Goal: Information Seeking & Learning: Check status

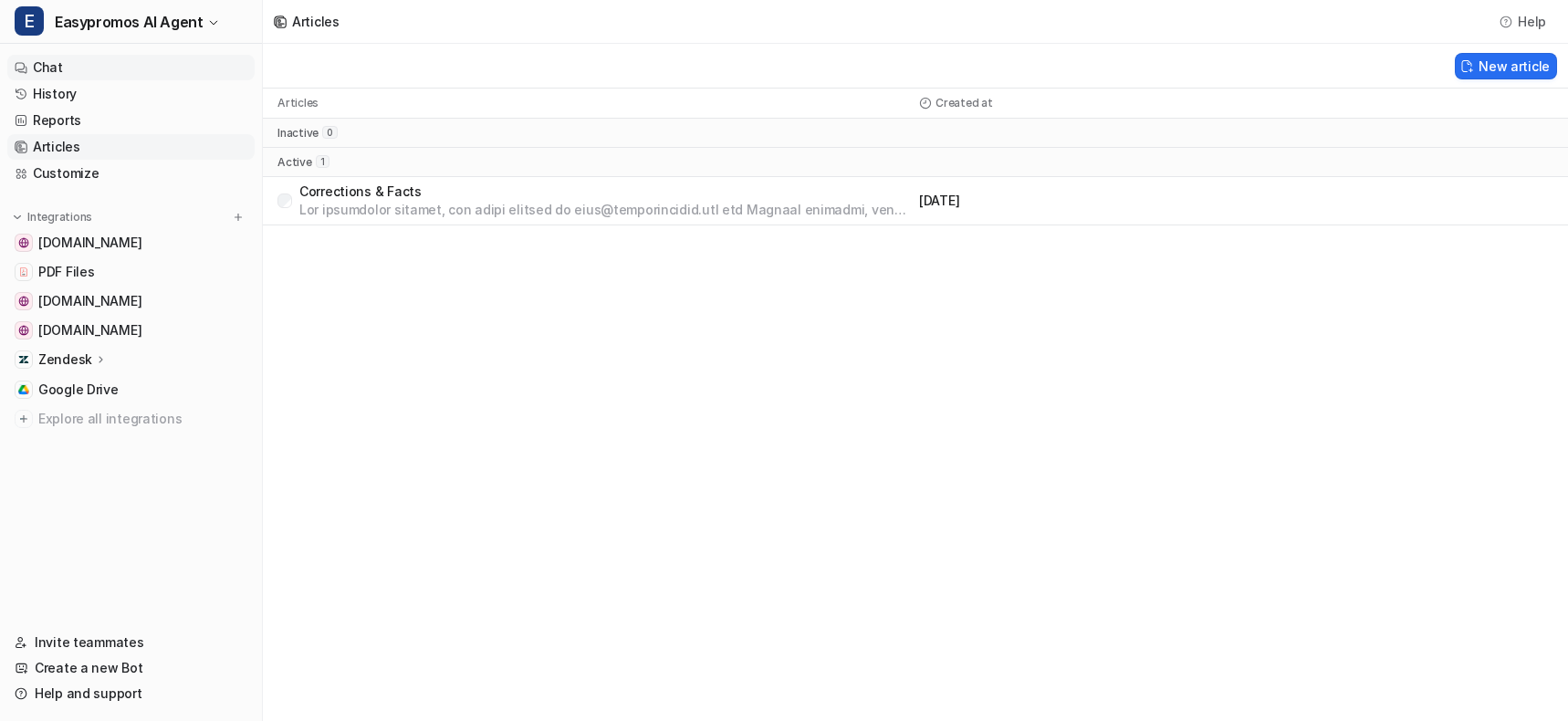
click at [83, 72] on link "Chat" at bounding box center [131, 68] width 248 height 26
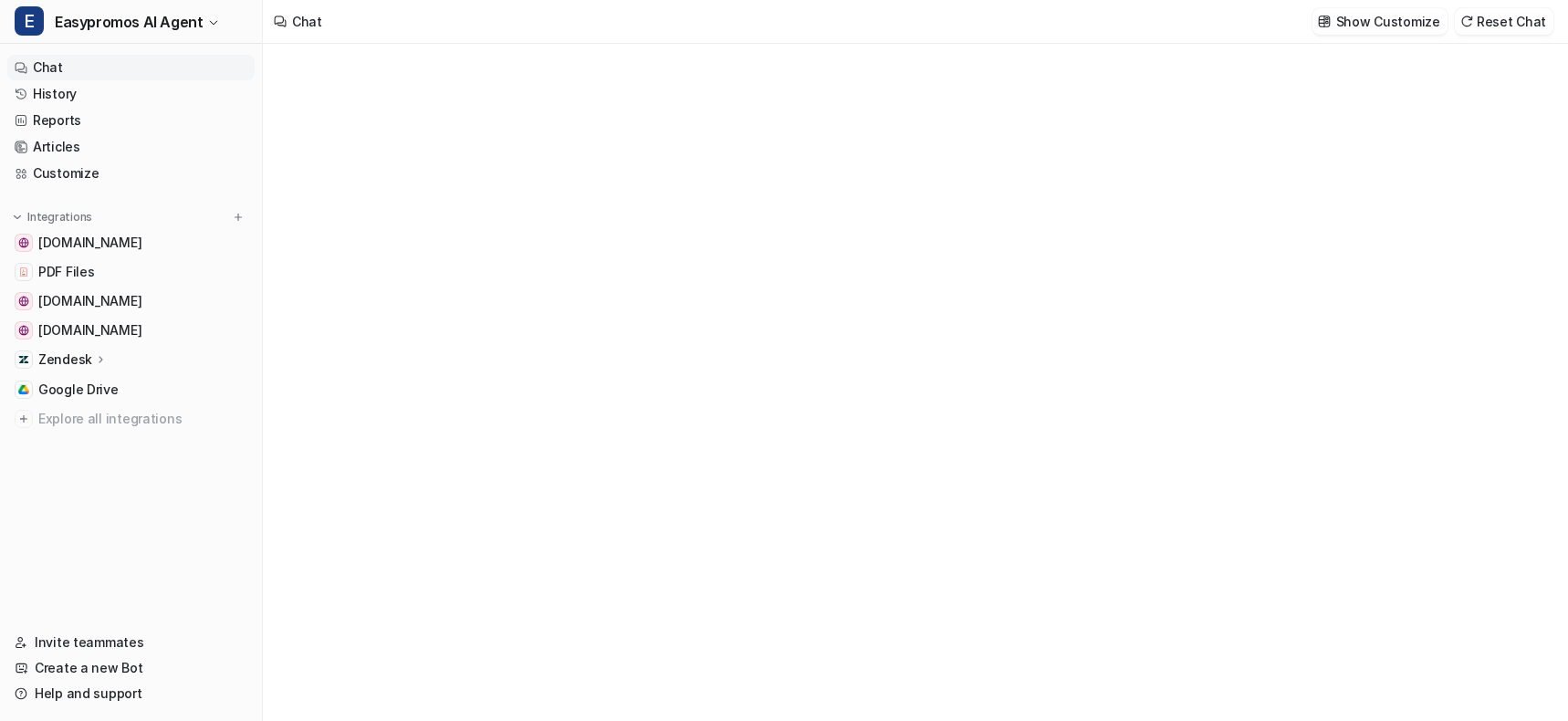
type textarea "**********"
click at [77, 101] on link "History" at bounding box center [131, 95] width 248 height 26
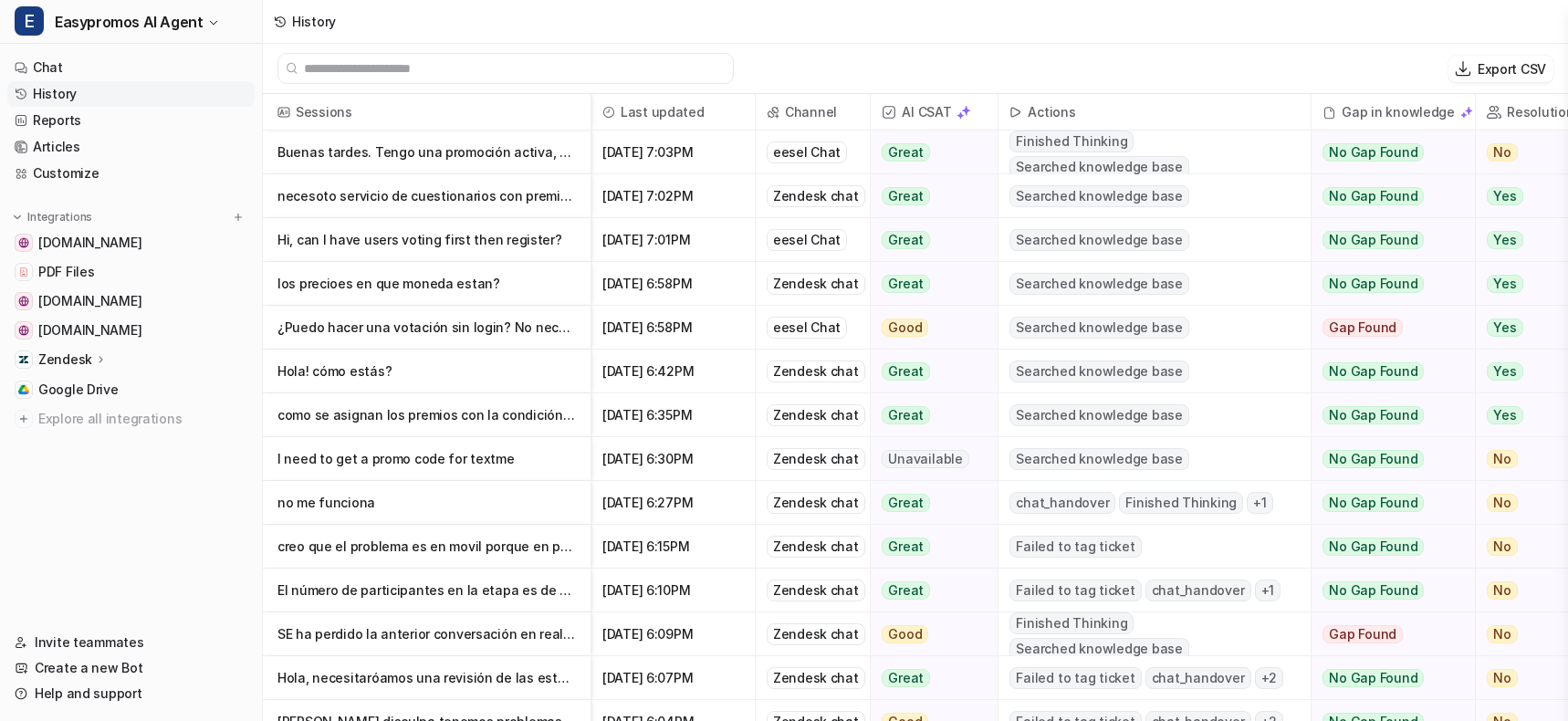
click at [457, 147] on p "Buenas tardes. Tengo una promoción activa, un concurso de votación (sin votacion" at bounding box center [427, 152] width 299 height 44
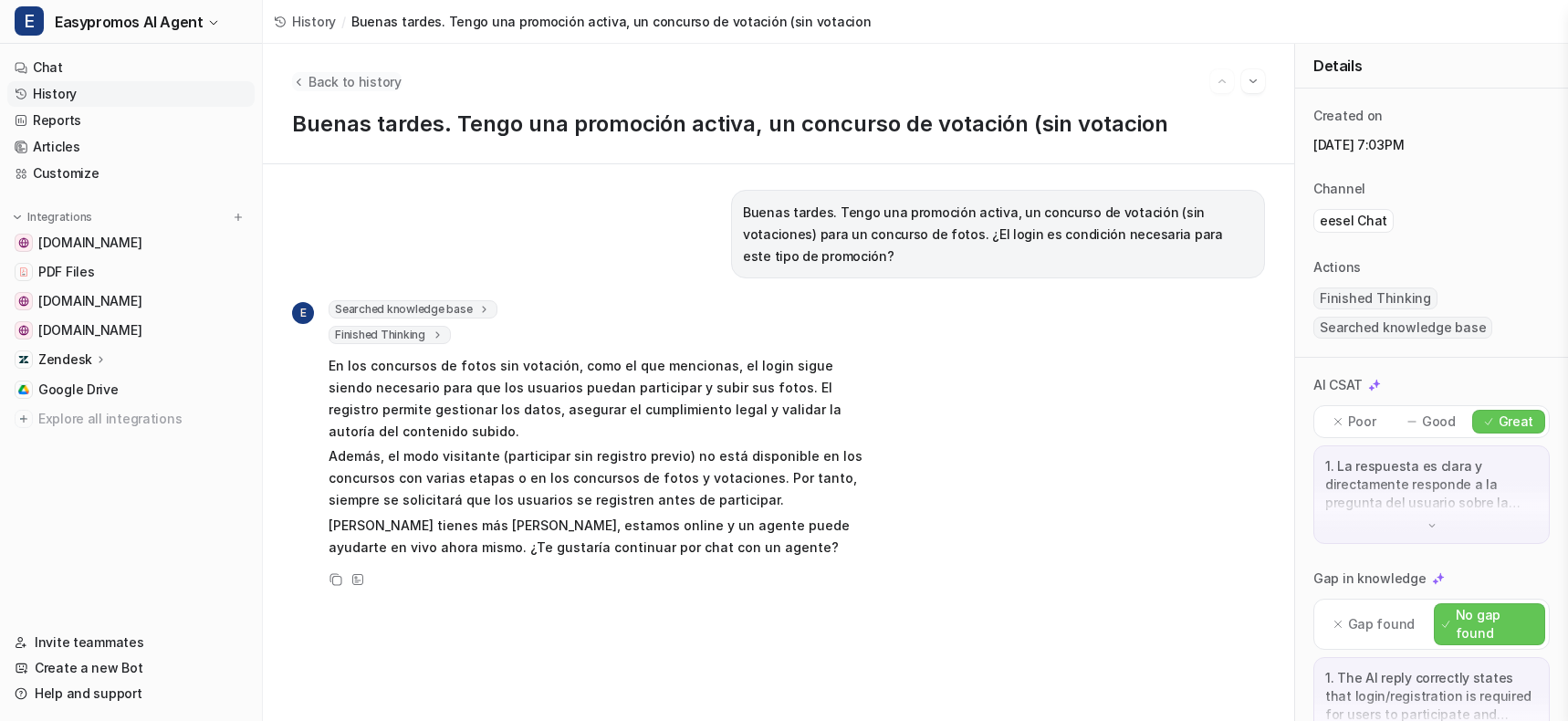
click at [337, 78] on span "Back to history" at bounding box center [355, 82] width 93 height 19
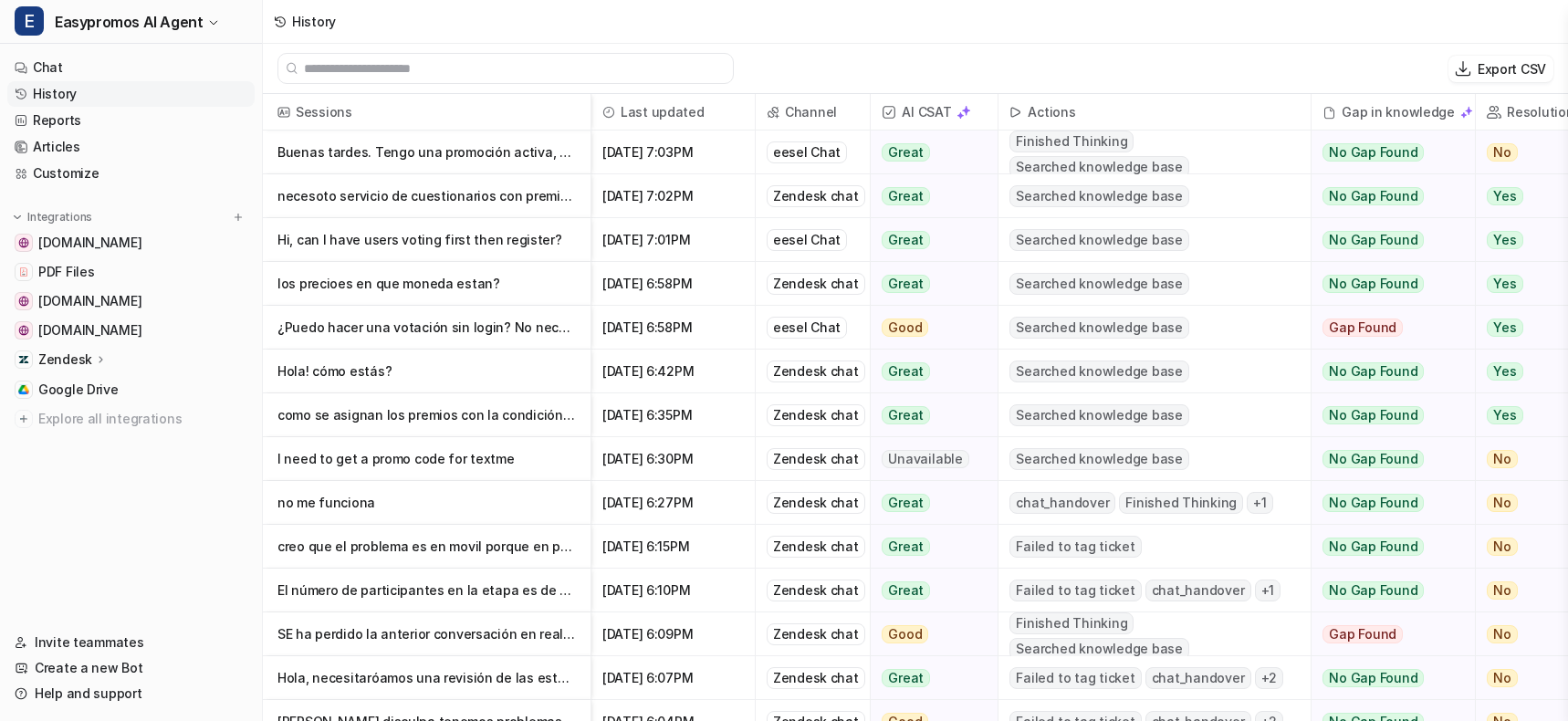
click at [366, 200] on p "necesoto servicio de cuestionarios con premios,especificamente para realizar una" at bounding box center [427, 196] width 299 height 44
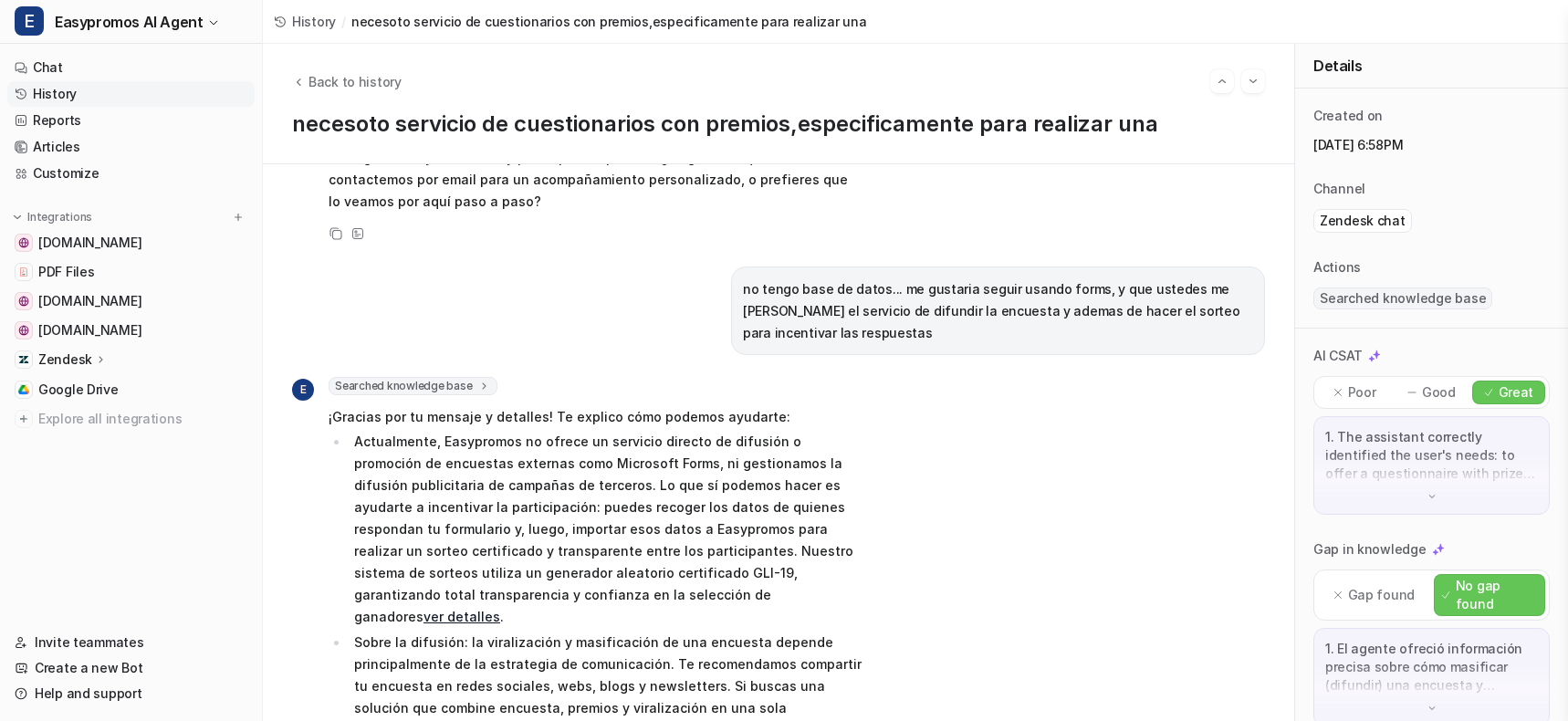
scroll to position [1768, 0]
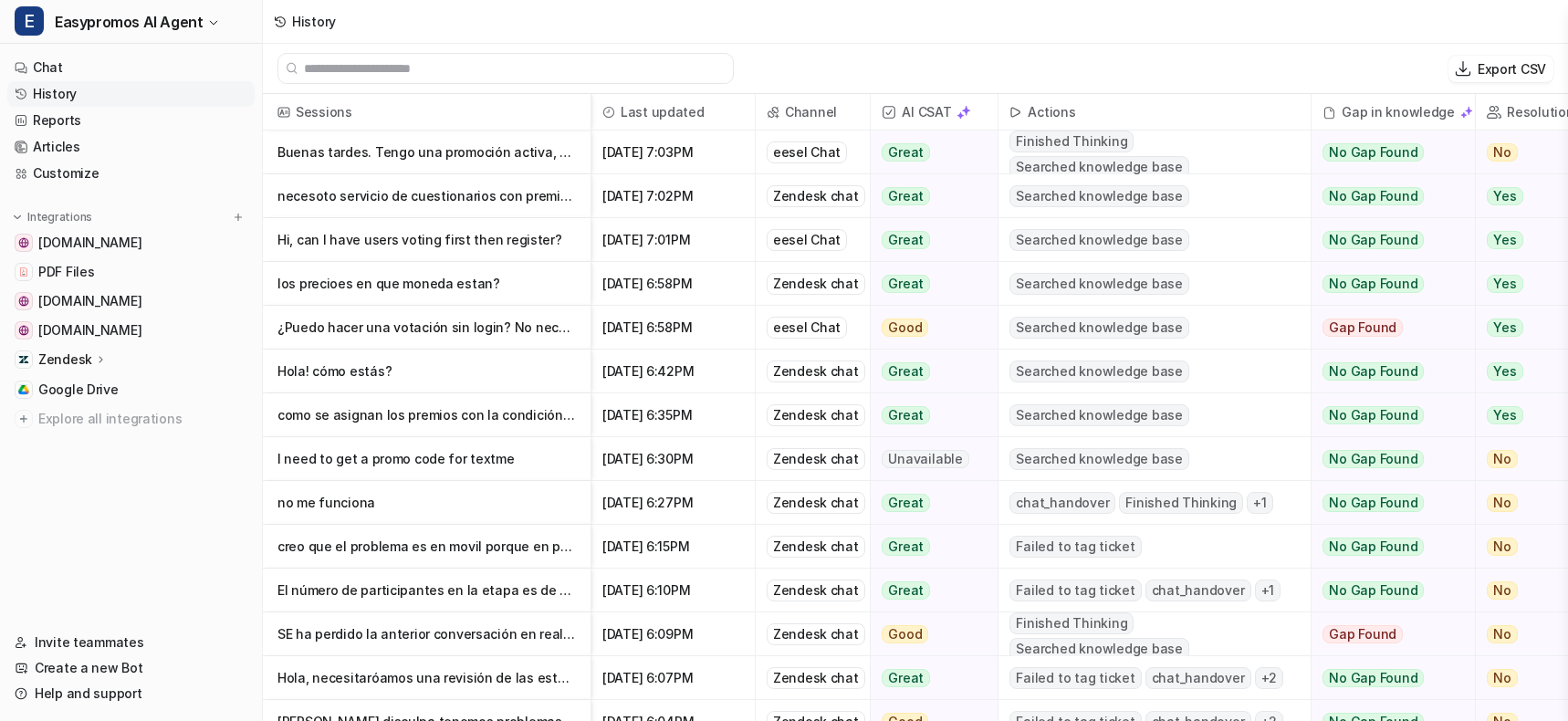
click at [478, 462] on p "I need to get a promo code for textme" at bounding box center [427, 458] width 299 height 44
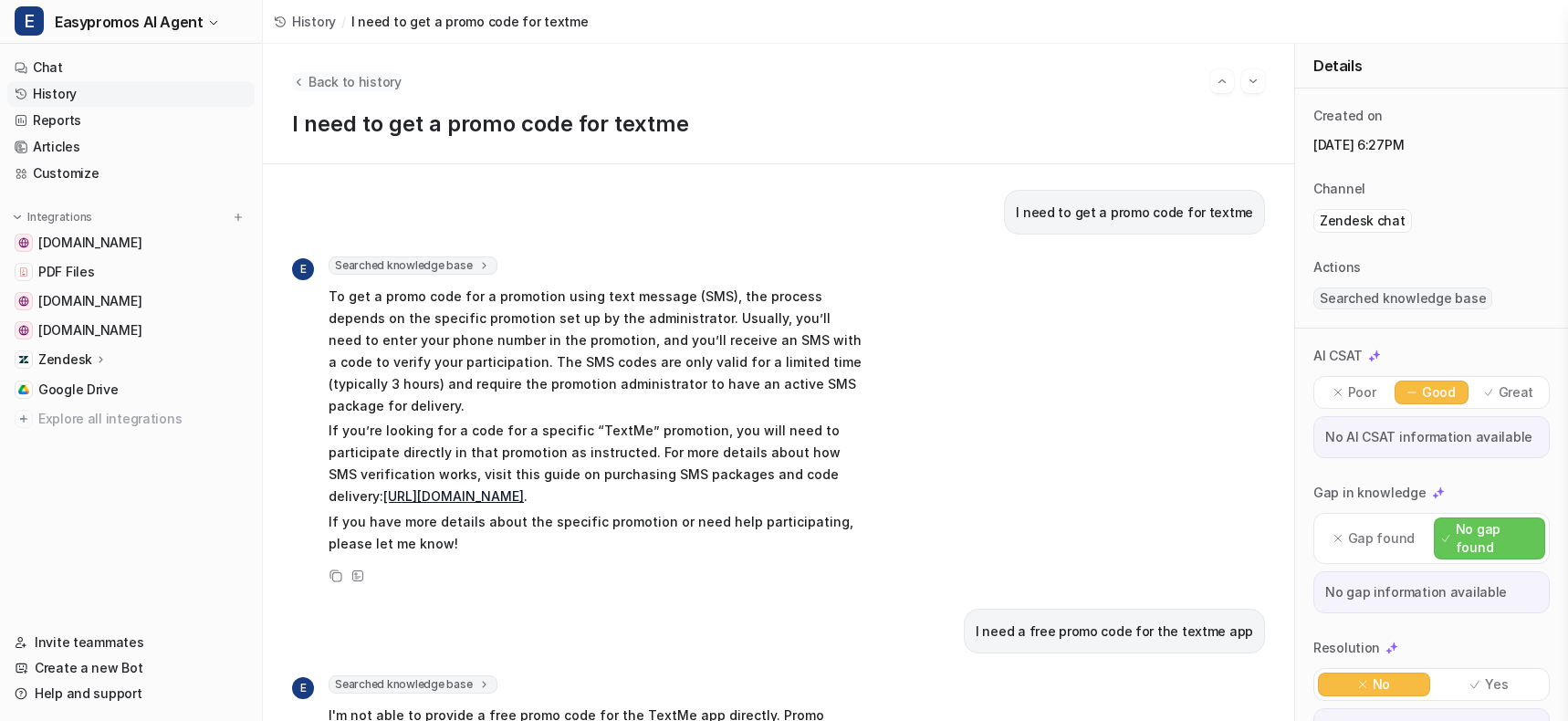
click at [325, 84] on span "Back to history" at bounding box center [355, 82] width 93 height 19
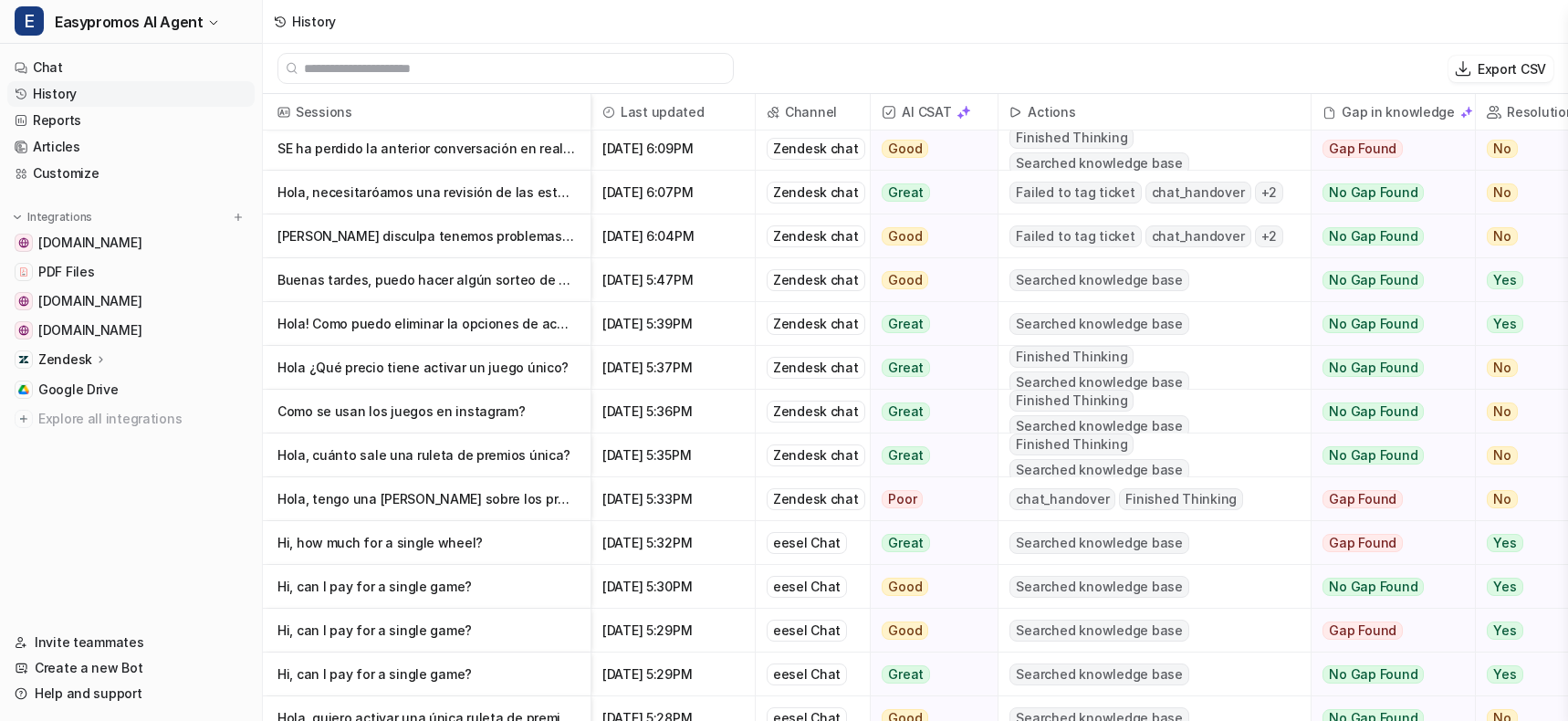
scroll to position [487, 0]
click at [537, 496] on p "Hola, tengo una [PERSON_NAME] sobre los precios" at bounding box center [427, 497] width 299 height 44
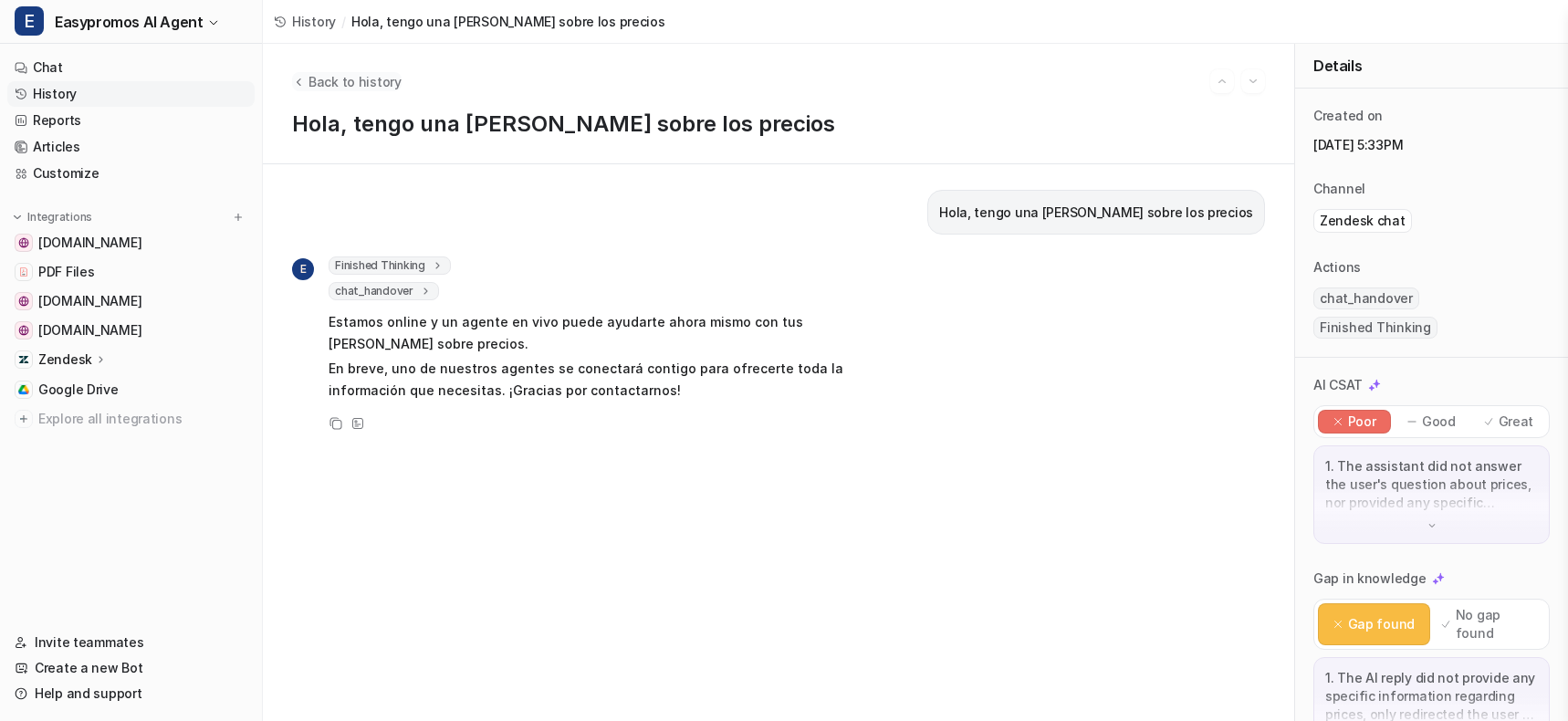
click at [326, 80] on span "Back to history" at bounding box center [355, 82] width 93 height 19
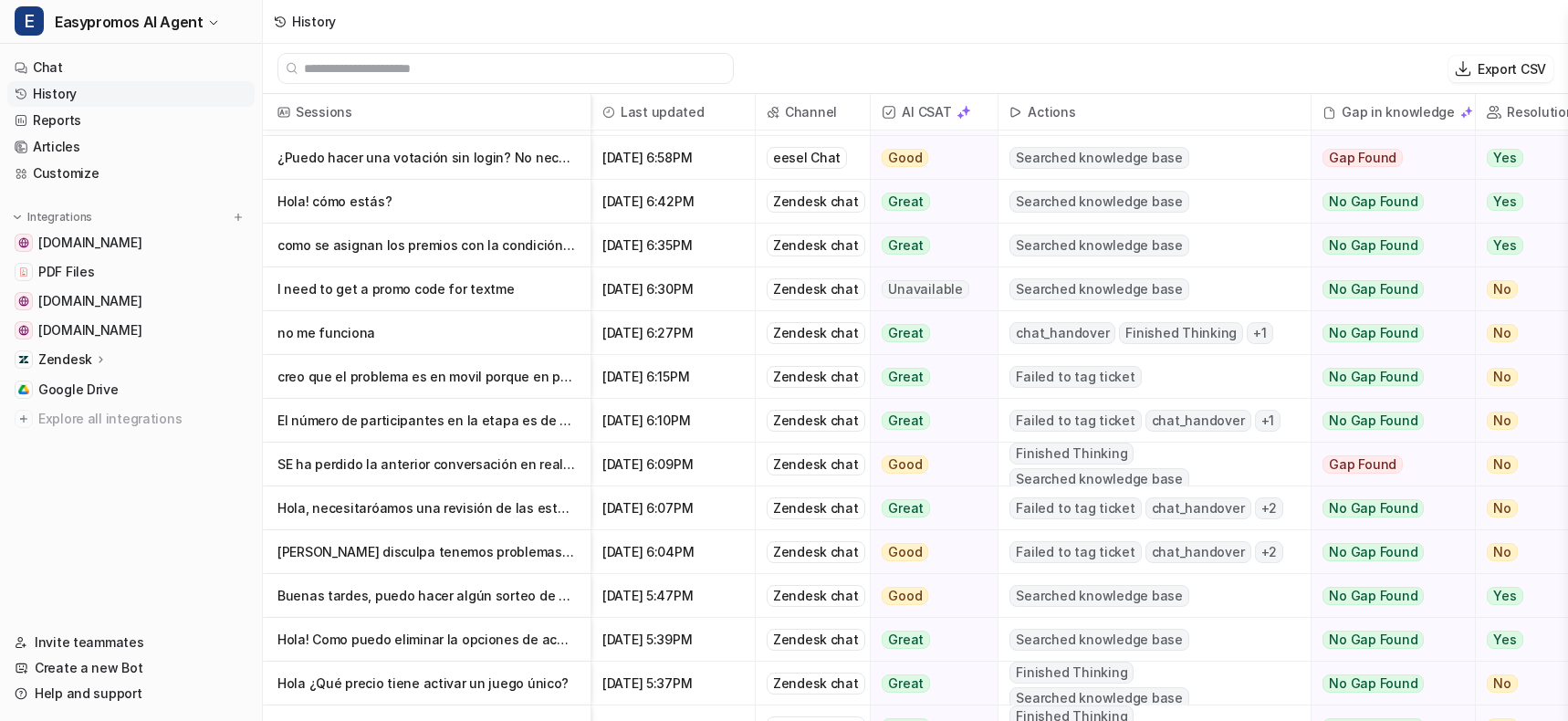
scroll to position [173, 0]
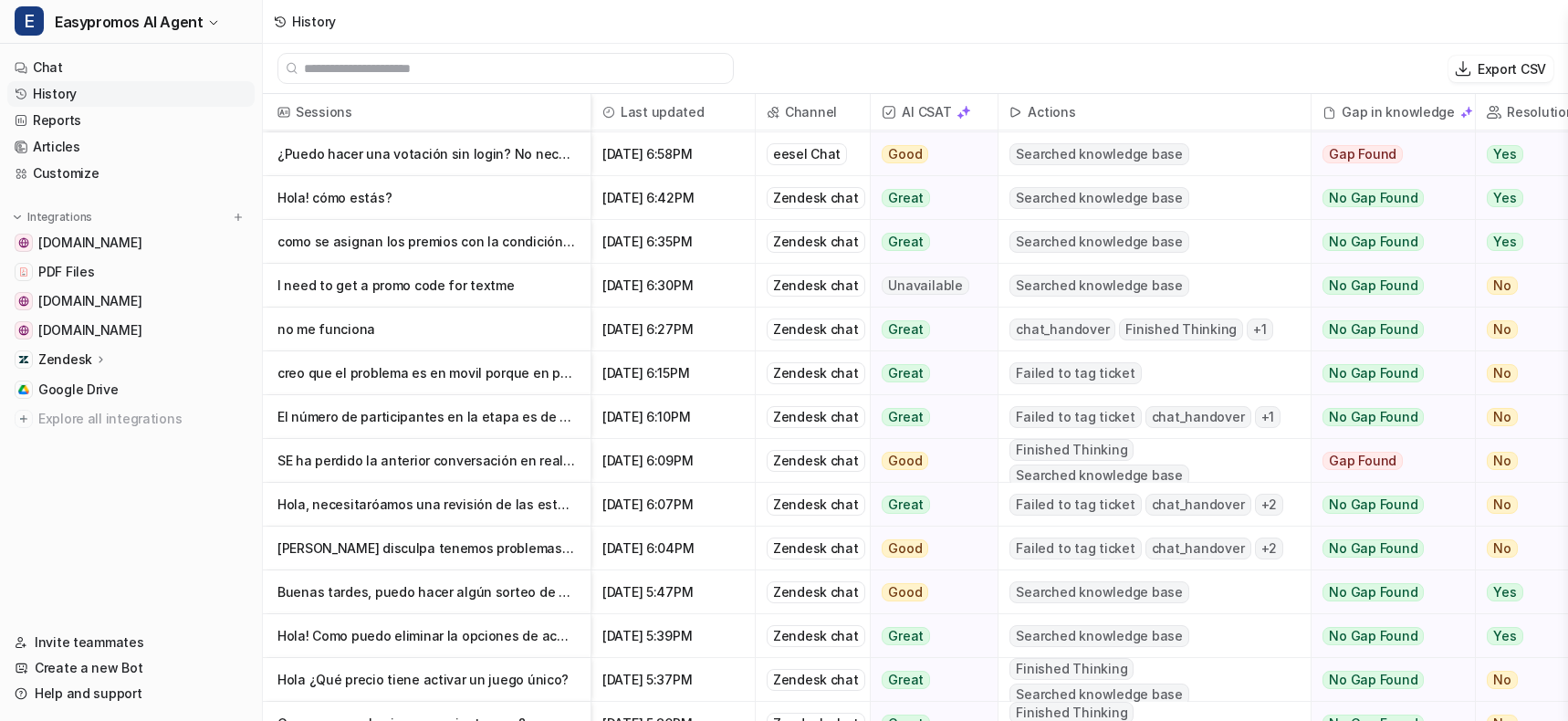
click at [198, 541] on nav "Chat History Reports Articles Customize Integrations [DOMAIN_NAME] PDF Files [D…" at bounding box center [131, 331] width 262 height 567
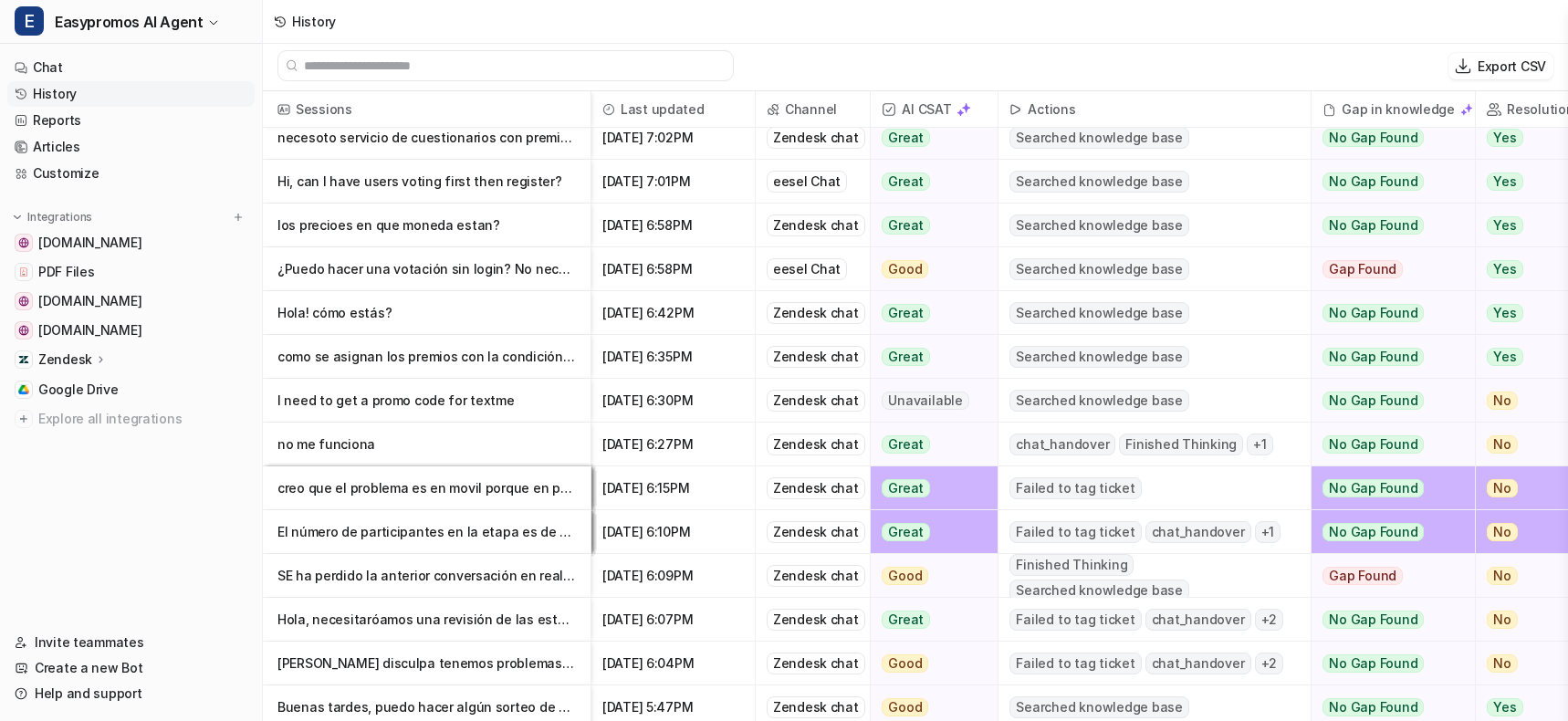
scroll to position [0, 0]
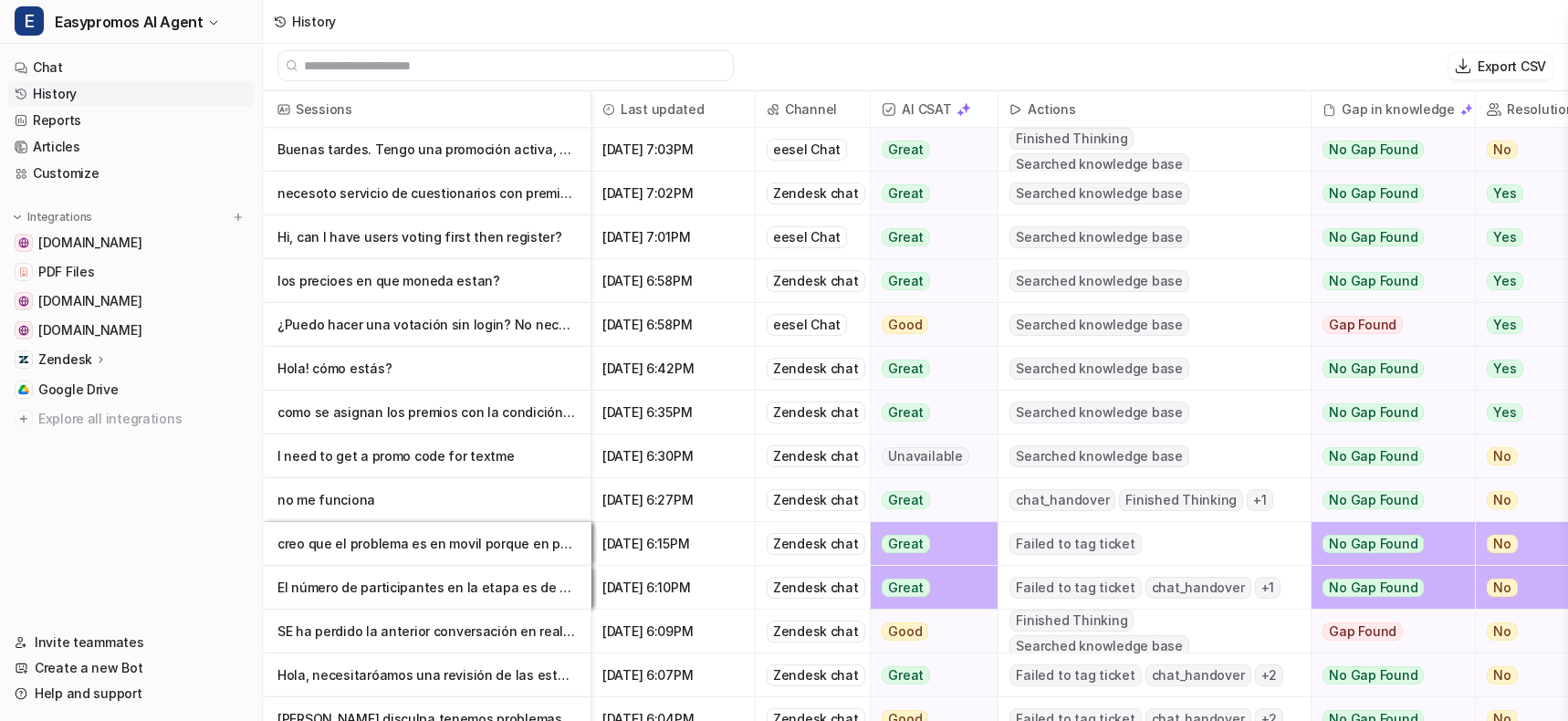
click at [184, 512] on nav "Chat History Reports Articles Customize Integrations [DOMAIN_NAME] PDF Files [D…" at bounding box center [131, 331] width 262 height 567
